Goal: Task Accomplishment & Management: Manage account settings

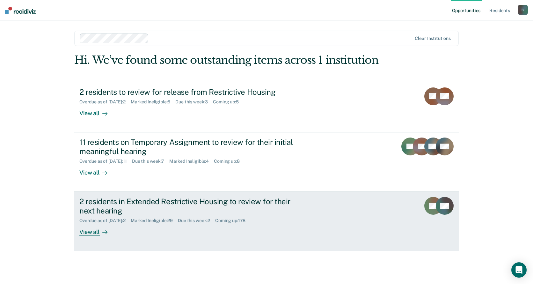
click at [417, 199] on link "2 residents in Extended Restrictive Housing to review for their next hearing Ov…" at bounding box center [266, 221] width 385 height 59
